Goal: Task Accomplishment & Management: Use online tool/utility

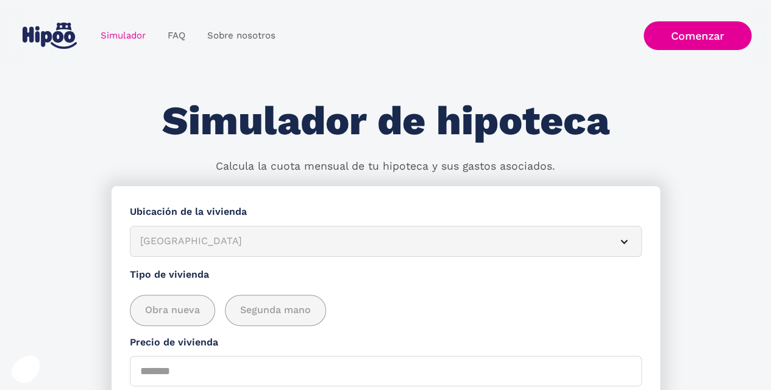
click at [629, 244] on article "[GEOGRAPHIC_DATA]" at bounding box center [386, 241] width 512 height 31
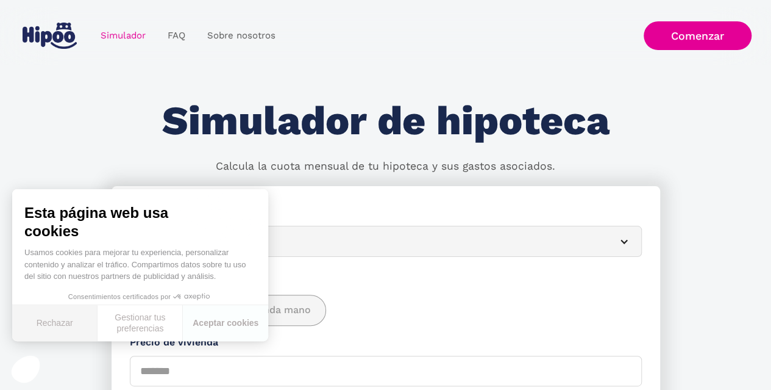
click at [63, 324] on button "Rechazar" at bounding box center [54, 323] width 85 height 36
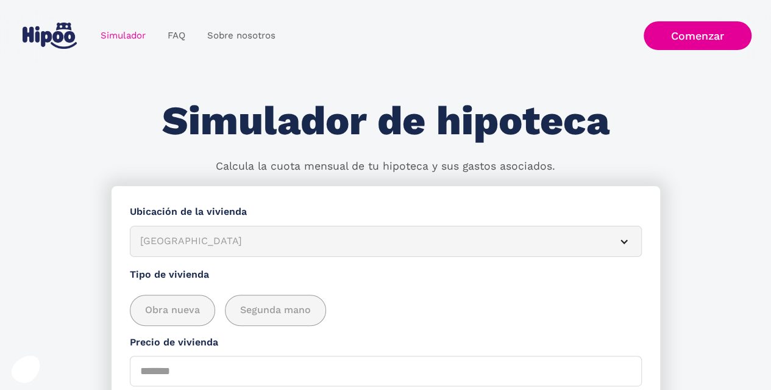
click at [634, 244] on article "[GEOGRAPHIC_DATA]" at bounding box center [386, 241] width 512 height 31
click at [622, 246] on article "[GEOGRAPHIC_DATA]" at bounding box center [386, 241] width 512 height 31
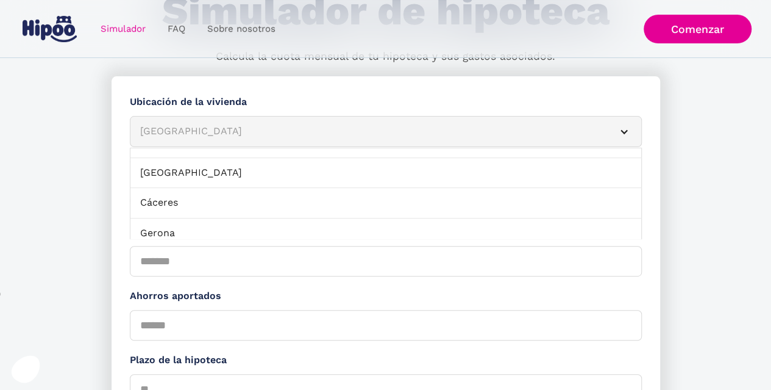
scroll to position [112, 0]
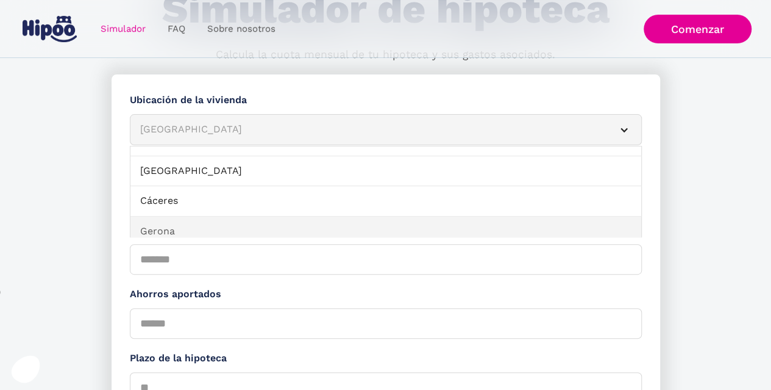
click at [132, 226] on link "Gerona" at bounding box center [385, 231] width 511 height 30
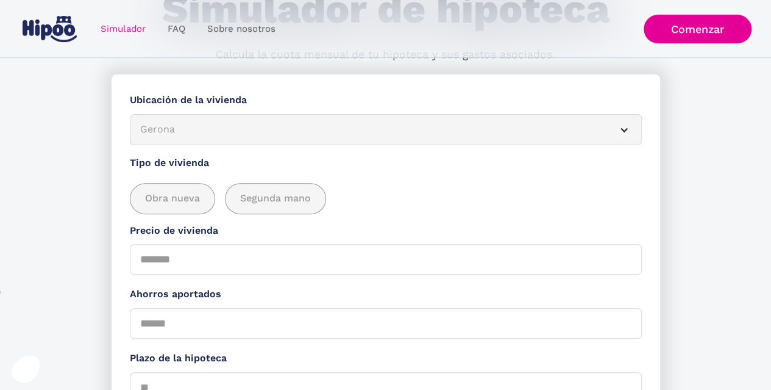
click at [628, 139] on article "Gerona" at bounding box center [386, 129] width 512 height 31
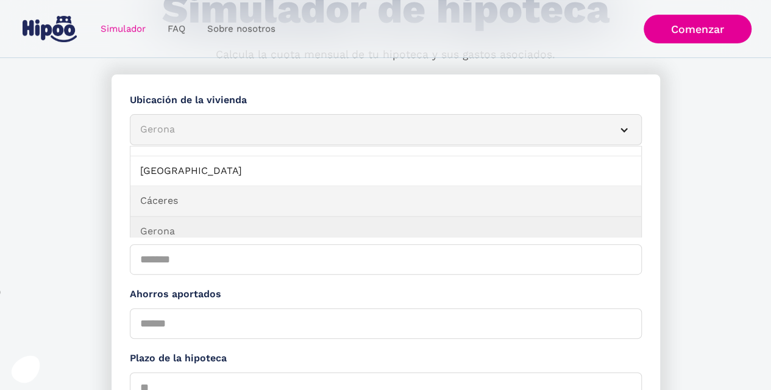
scroll to position [362, 0]
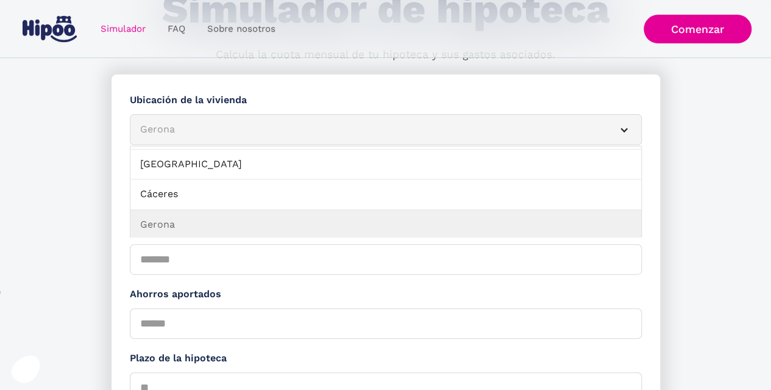
click at [628, 134] on div "Simulador Form" at bounding box center [624, 130] width 10 height 10
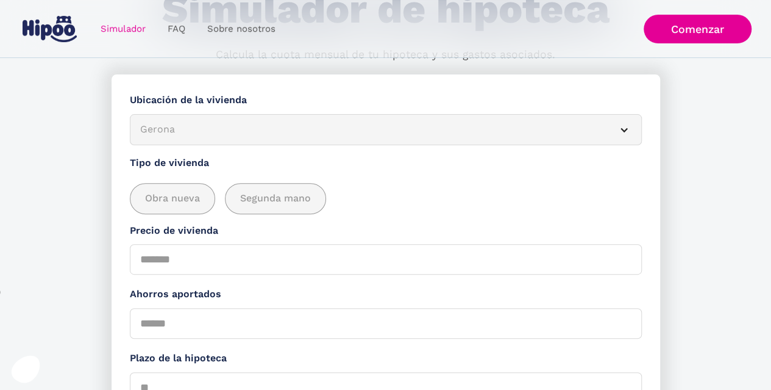
click at [627, 130] on div "Simulador Form" at bounding box center [624, 130] width 10 height 10
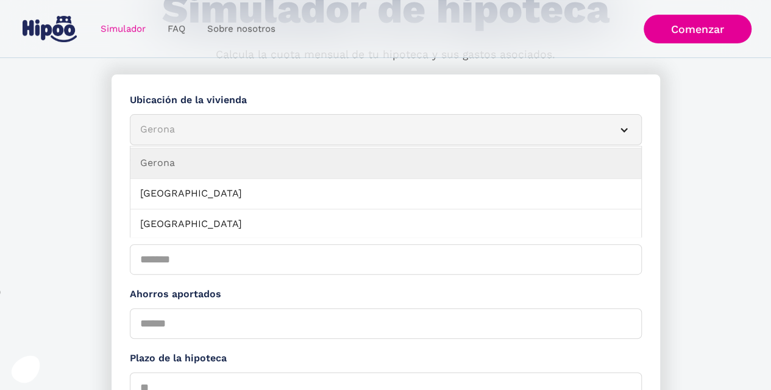
scroll to position [435, 0]
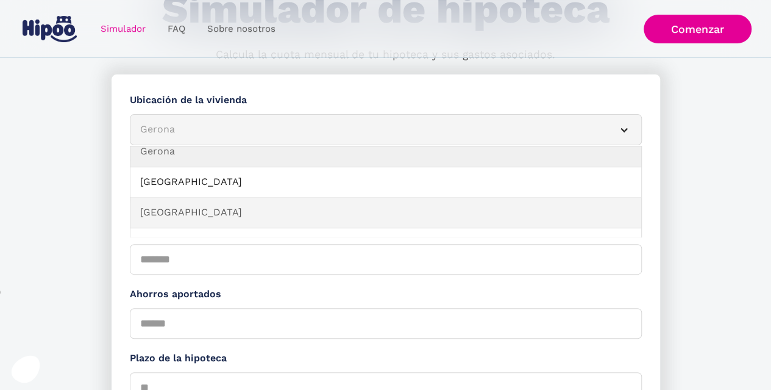
click at [186, 212] on link "[GEOGRAPHIC_DATA]" at bounding box center [385, 213] width 511 height 30
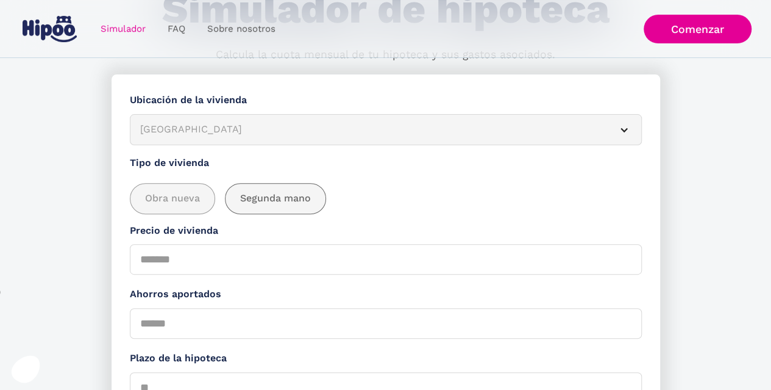
click at [274, 190] on div "add_description_here" at bounding box center [276, 198] width 100 height 30
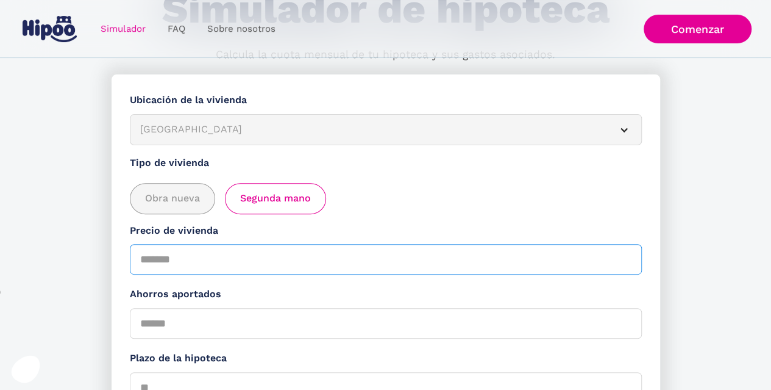
click at [219, 258] on input "Precio de vivienda" at bounding box center [386, 259] width 512 height 30
type input "******"
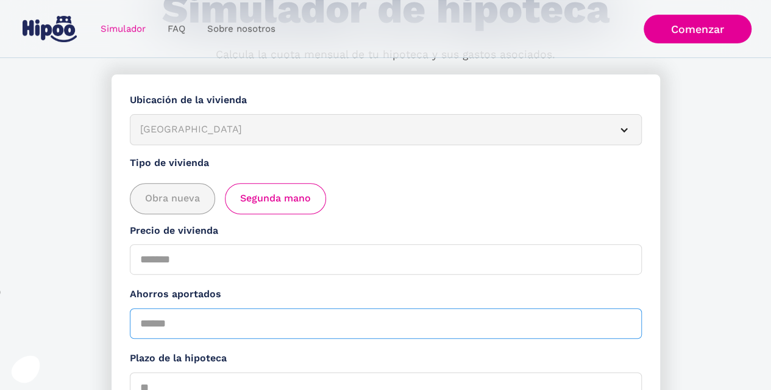
click at [181, 318] on input "Ahorros aportados" at bounding box center [386, 323] width 512 height 30
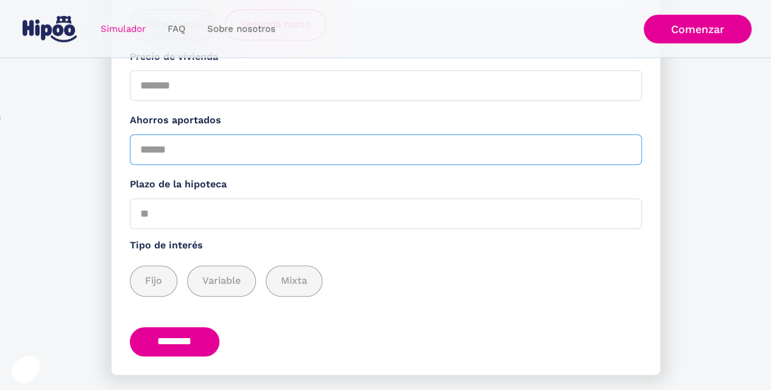
scroll to position [317, 0]
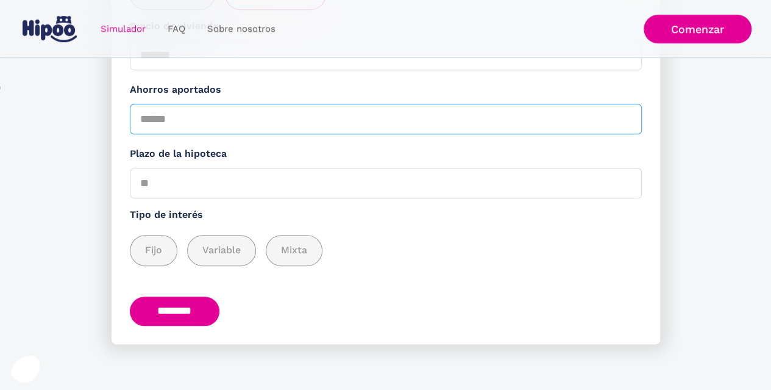
type input "*****"
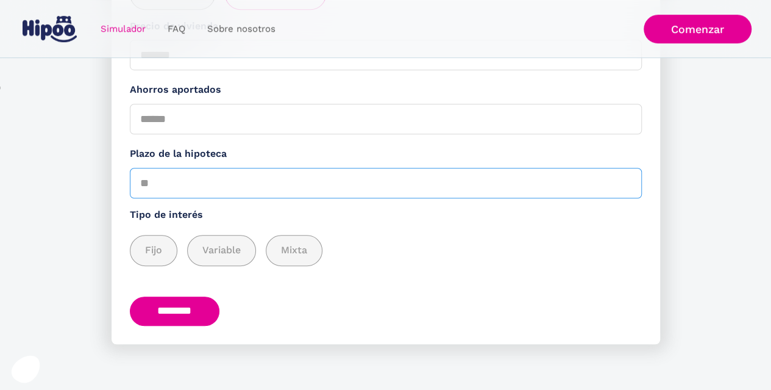
click at [174, 182] on input "Plazo de la hipoteca" at bounding box center [386, 183] width 512 height 30
type input "**"
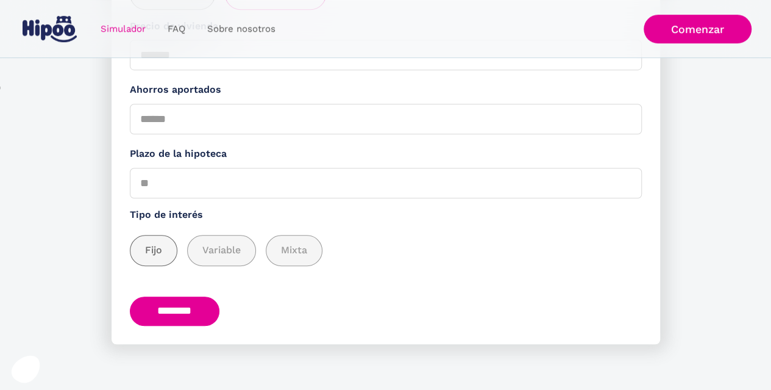
click at [155, 257] on span "Fijo" at bounding box center [153, 250] width 17 height 15
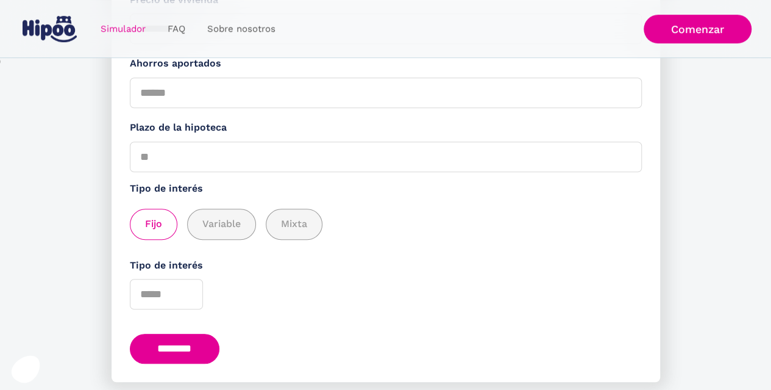
scroll to position [382, 0]
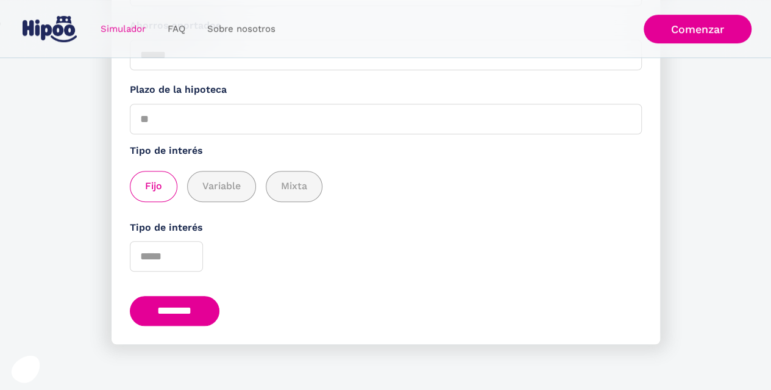
drag, startPoint x: 182, startPoint y: 316, endPoint x: 174, endPoint y: 309, distance: 10.8
click at [174, 309] on input "********" at bounding box center [175, 311] width 90 height 30
type input "*"
click at [174, 309] on input "********" at bounding box center [175, 311] width 90 height 30
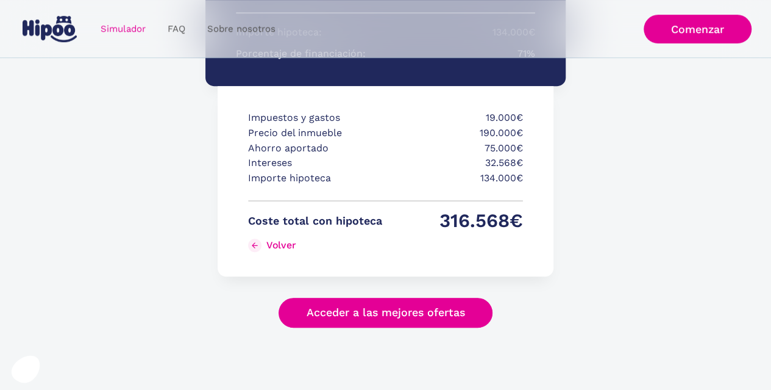
scroll to position [326, 0]
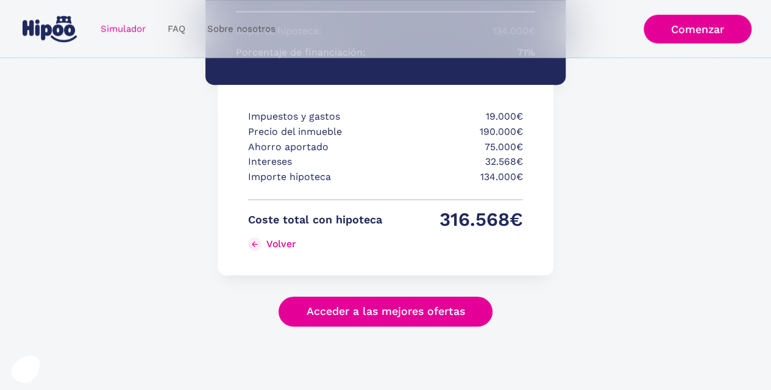
click at [397, 315] on link "Acceder a las mejores ofertas" at bounding box center [386, 311] width 215 height 30
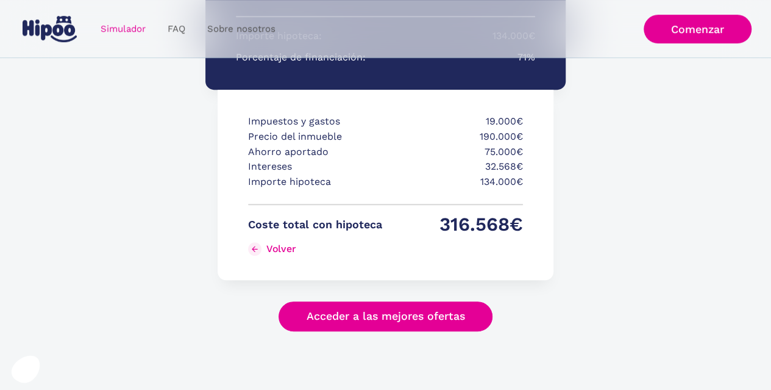
scroll to position [329, 0]
